Goal: Task Accomplishment & Management: Use online tool/utility

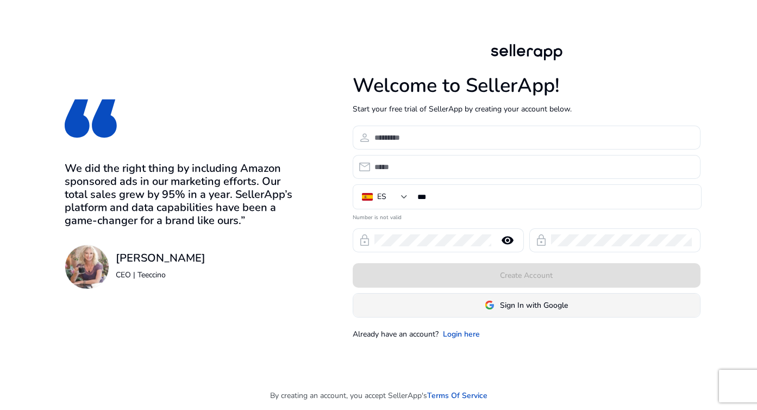
click at [452, 296] on span at bounding box center [526, 305] width 347 height 26
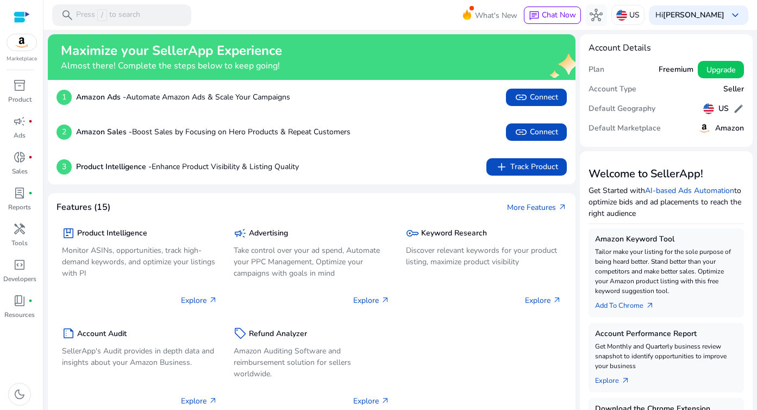
click at [13, 39] on img at bounding box center [21, 42] width 29 height 16
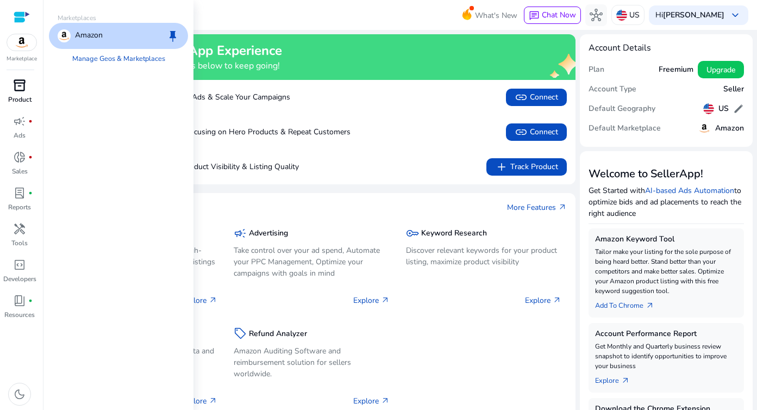
click at [13, 79] on span "inventory_2" at bounding box center [19, 85] width 13 height 13
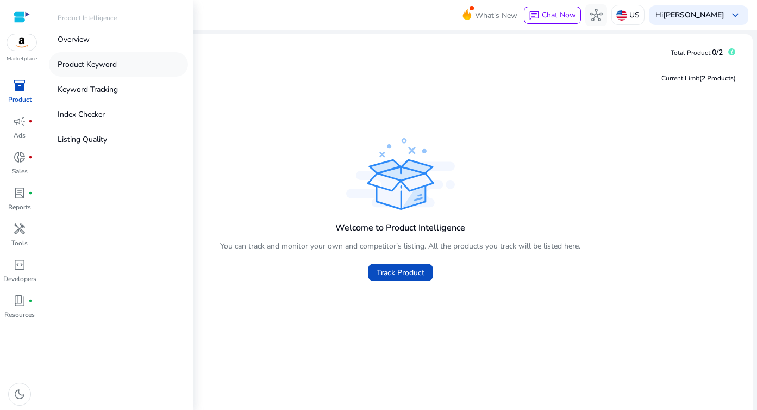
click at [86, 63] on p "Product Keyword" at bounding box center [87, 64] width 59 height 11
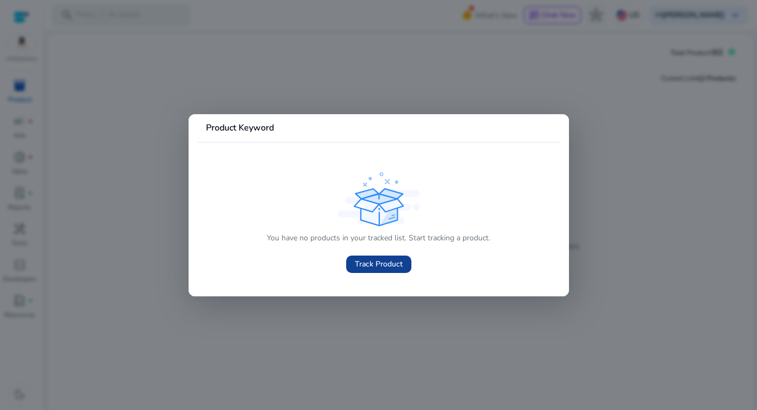
click at [390, 259] on span "Track Product" at bounding box center [379, 263] width 48 height 11
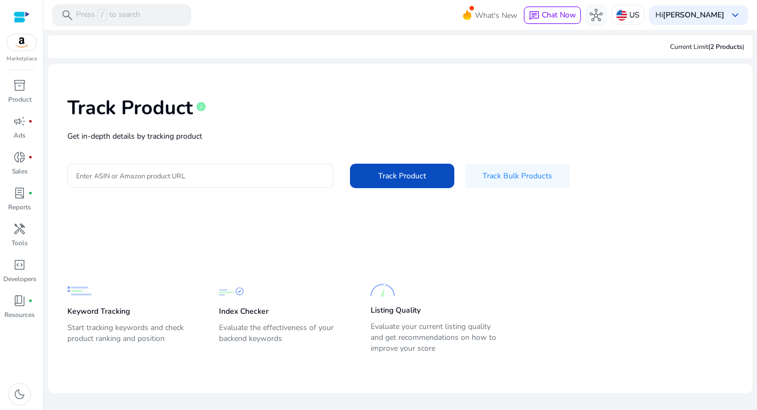
click at [196, 171] on input "Enter ASIN or Amazon product URL" at bounding box center [200, 176] width 249 height 12
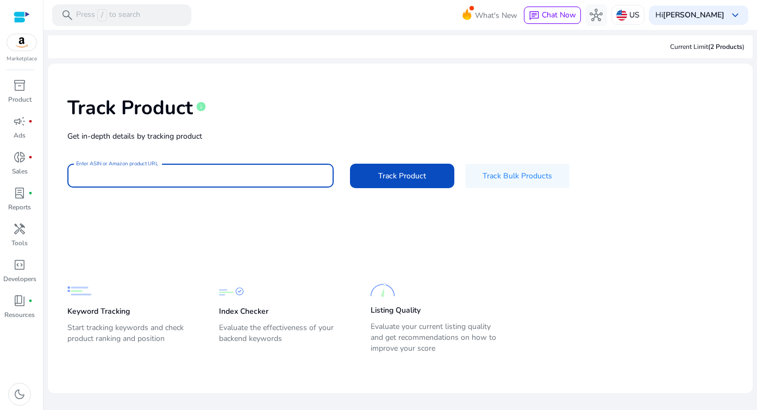
paste input "**********"
type input "**********"
click at [439, 174] on span at bounding box center [402, 176] width 104 height 26
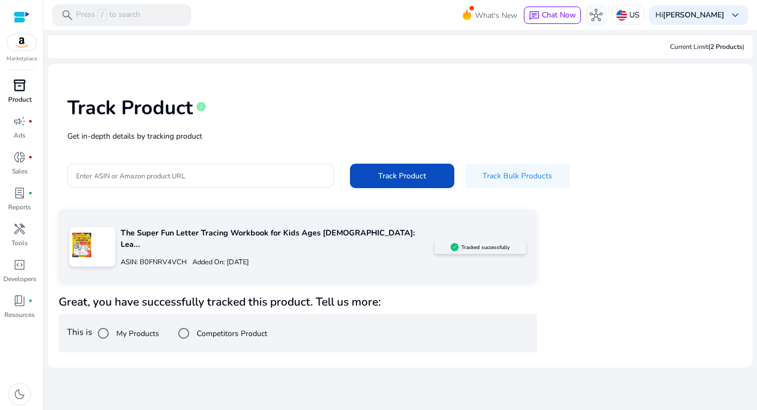
click at [18, 77] on div "inventory_2" at bounding box center [19, 85] width 30 height 17
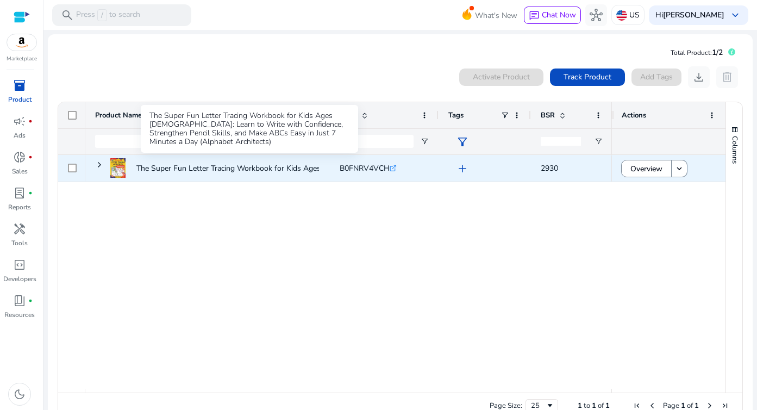
click at [235, 168] on p "The Super Fun Letter Tracing Workbook for Kids Ages [DEMOGRAPHIC_DATA]: Learn..." at bounding box center [285, 168] width 298 height 22
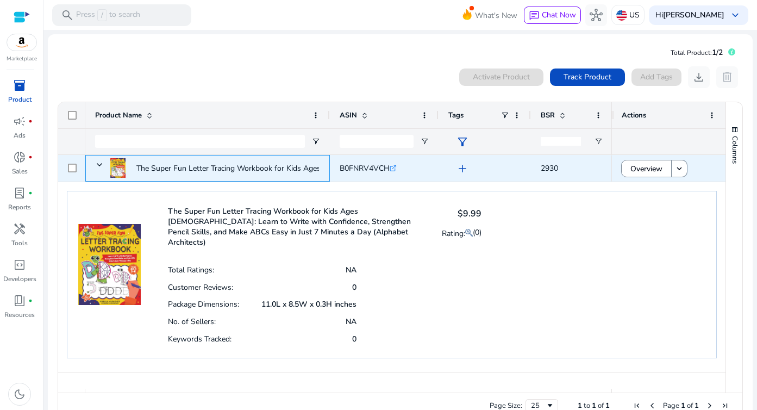
scroll to position [23, 0]
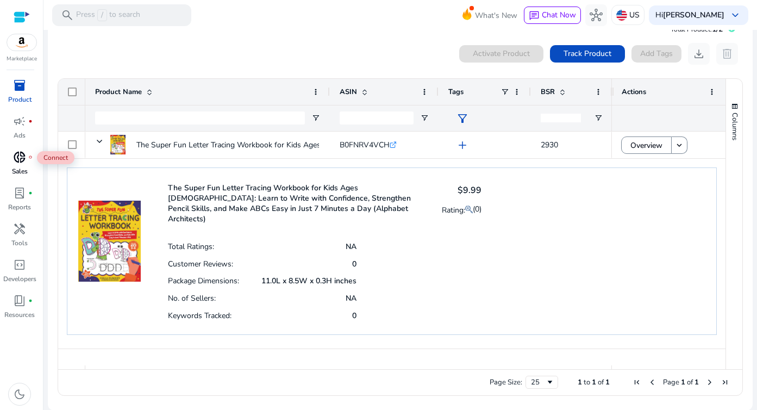
click at [17, 165] on div "donut_small fiber_manual_record" at bounding box center [19, 156] width 30 height 17
click at [22, 127] on span "campaign" at bounding box center [19, 121] width 13 height 13
click at [24, 90] on span "inventory_2" at bounding box center [19, 85] width 13 height 13
